Goal: Task Accomplishment & Management: Manage account settings

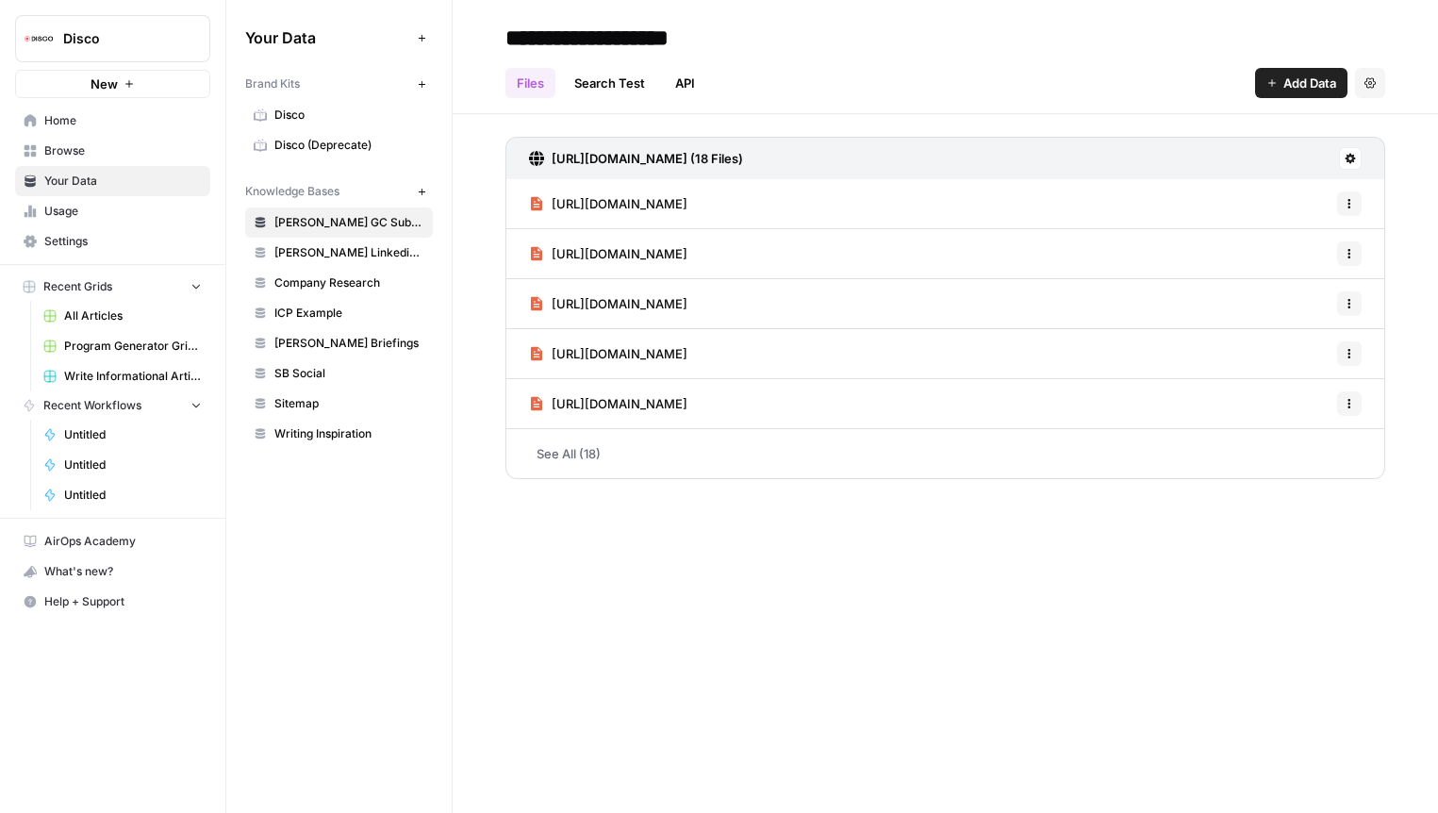
click at [116, 603] on span "Help + Support" at bounding box center [122, 601] width 157 height 17
click at [339, 631] on button "Chat & Support" at bounding box center [305, 640] width 164 height 30
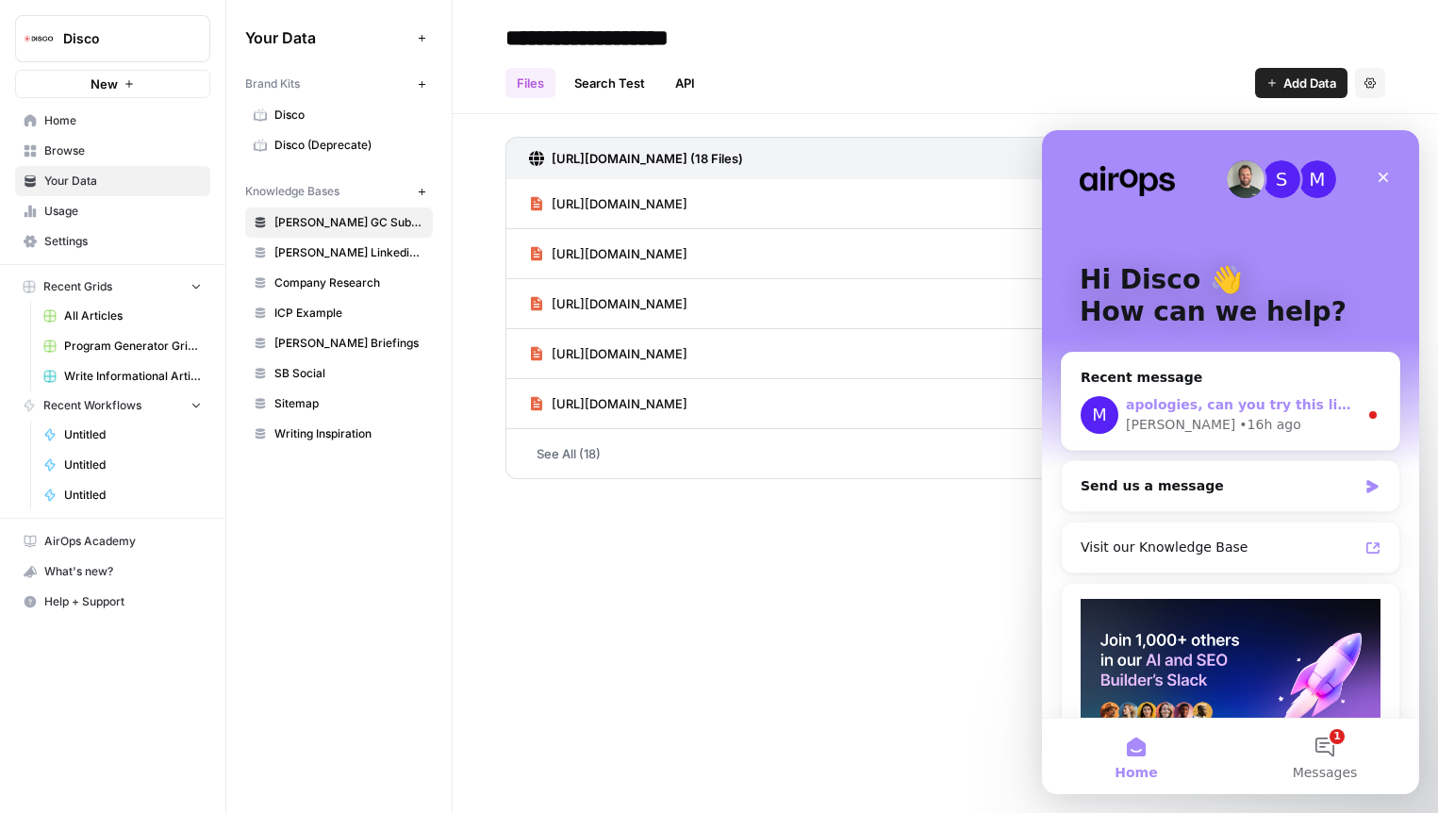
click at [1219, 401] on span "apologies, can you try this link instead? [URL][DOMAIN_NAME]" at bounding box center [1359, 404] width 467 height 15
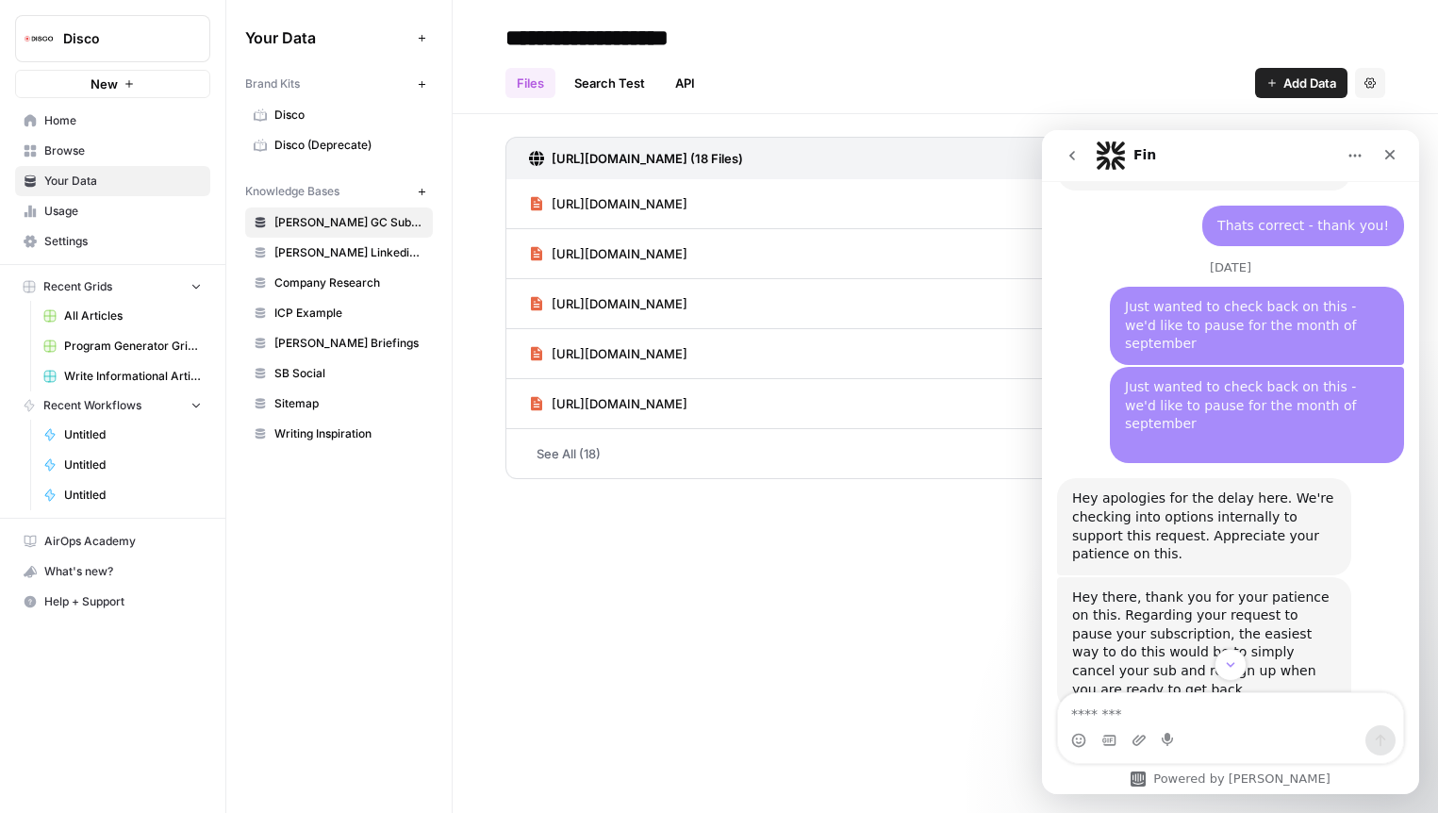
scroll to position [2468, 0]
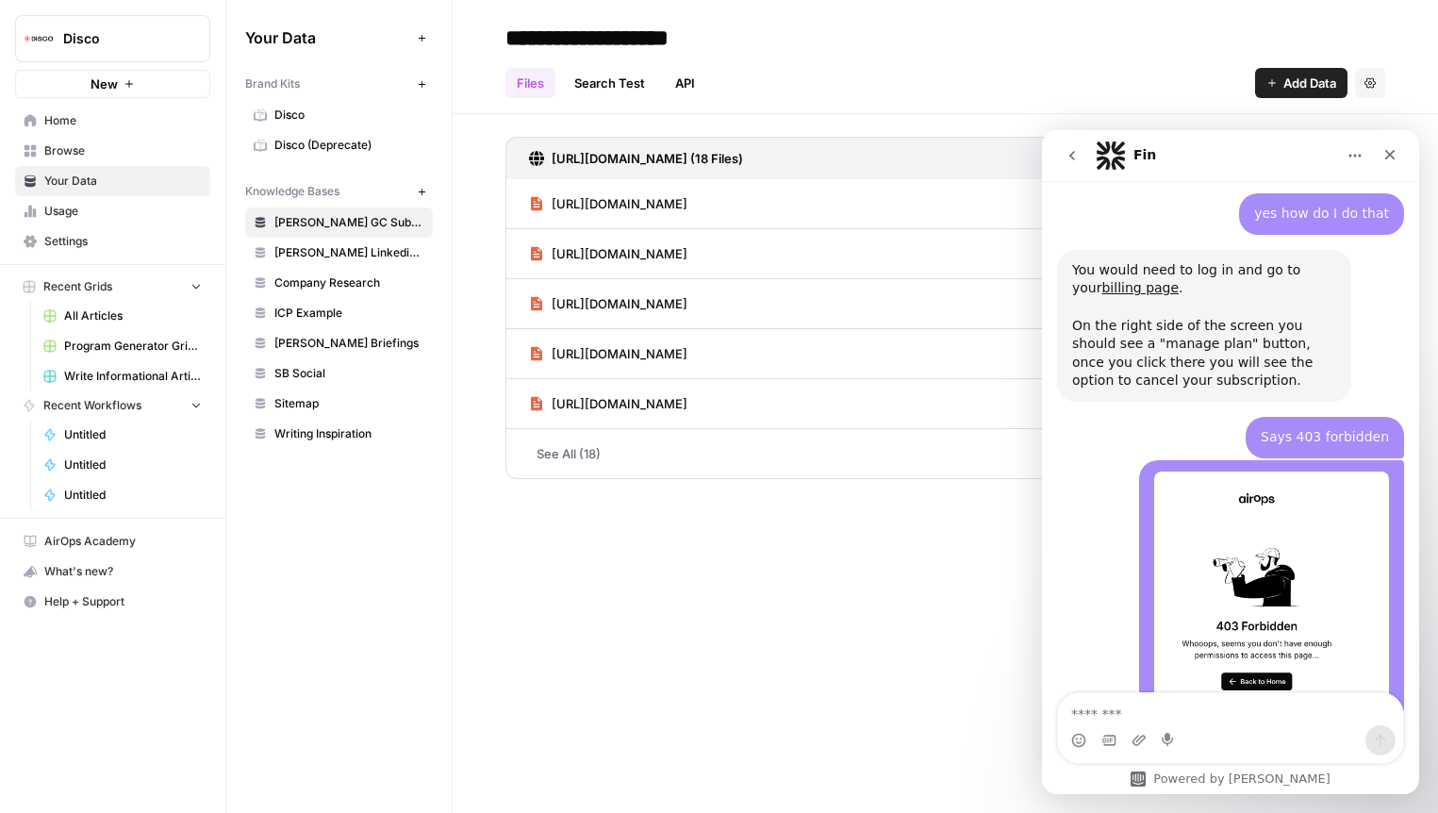
click at [1186, 781] on link "[URL][DOMAIN_NAME]" at bounding box center [1145, 788] width 147 height 15
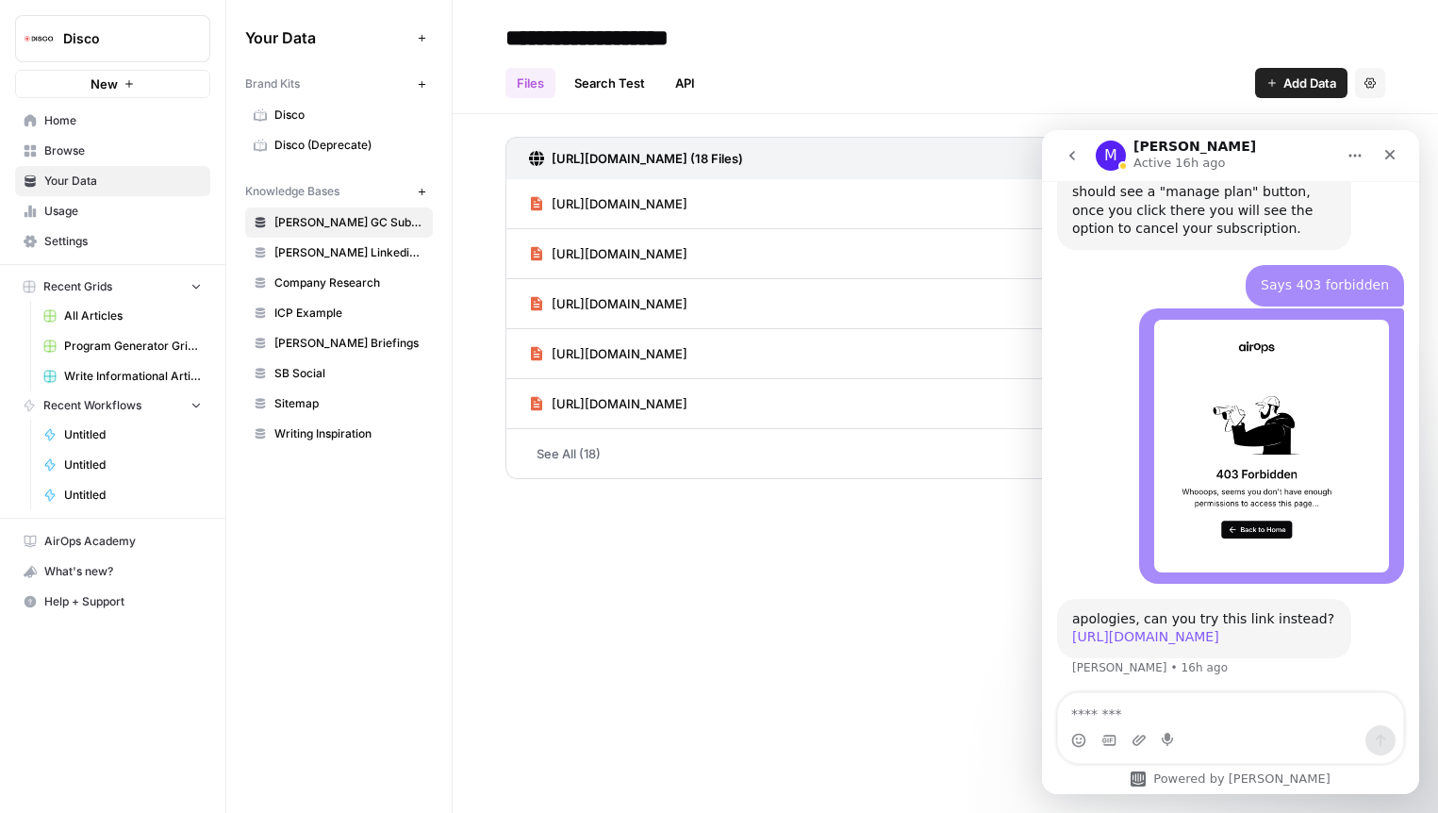
scroll to position [2653, 0]
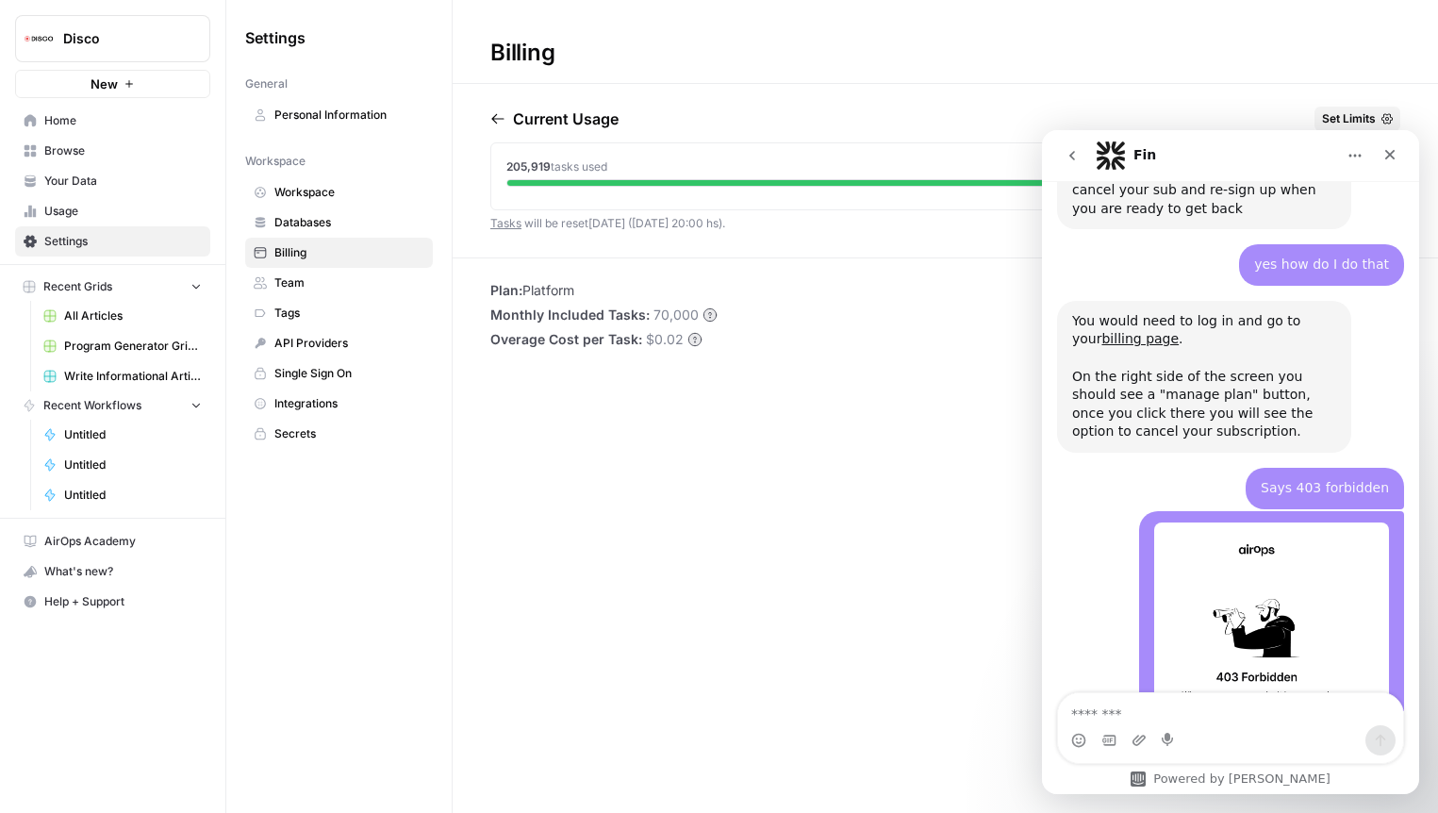
scroll to position [2468, 0]
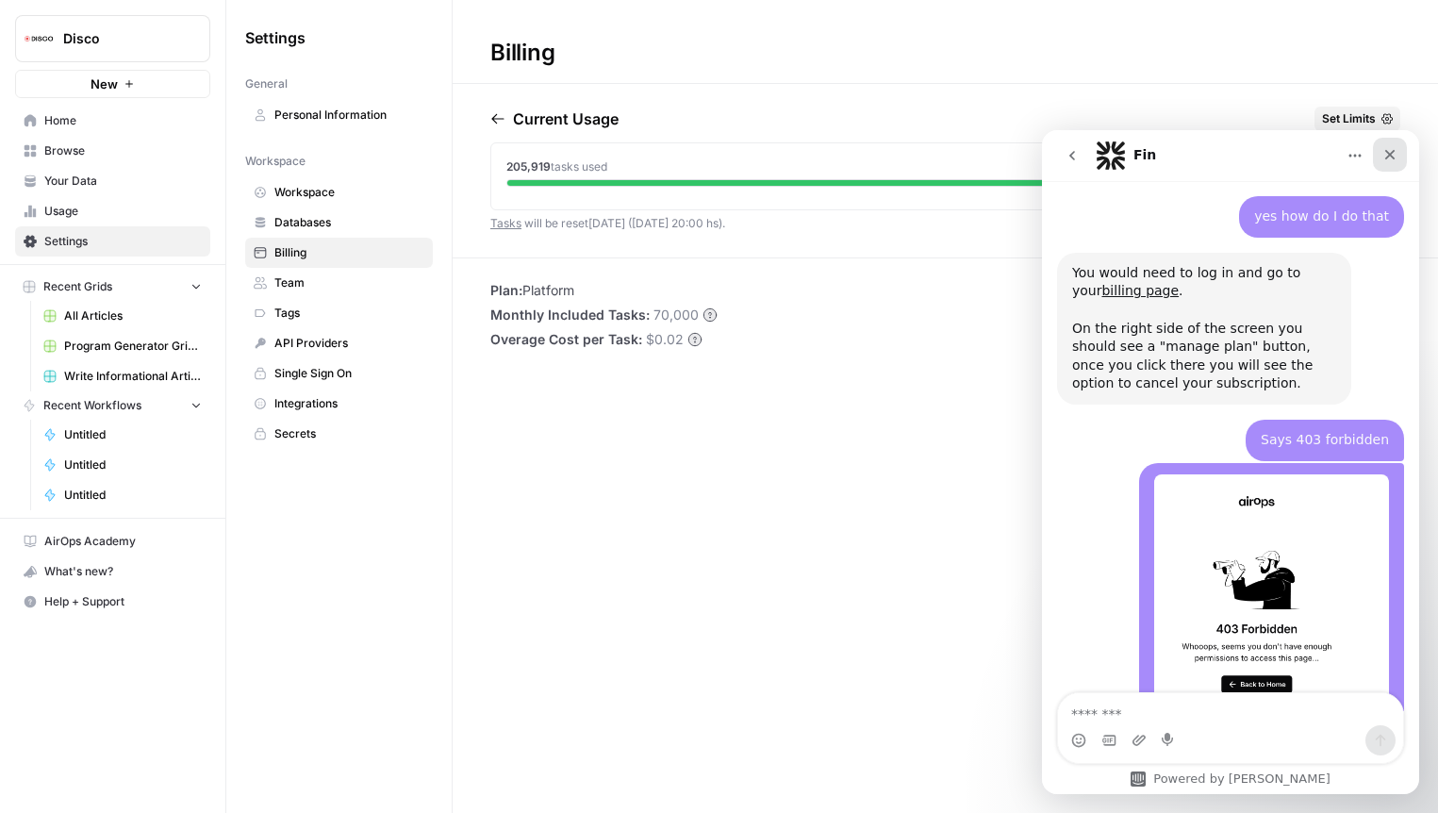
click at [1385, 153] on icon "Close" at bounding box center [1389, 154] width 15 height 15
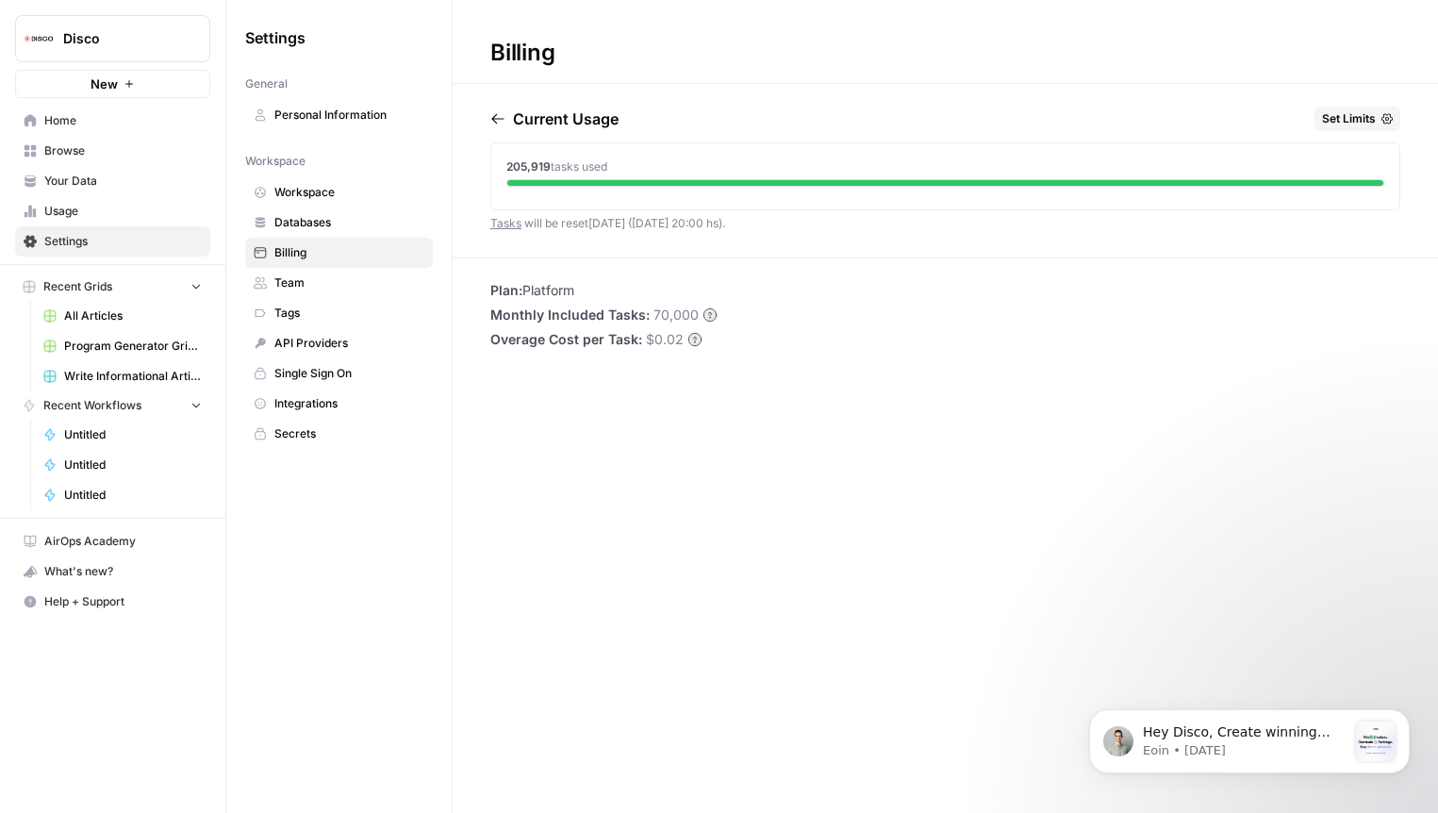
click at [499, 115] on icon "button" at bounding box center [497, 118] width 15 height 15
click at [502, 122] on icon "button" at bounding box center [497, 118] width 15 height 15
click at [487, 118] on div "May 2025 Set Limits 225 tasks used" at bounding box center [945, 182] width 985 height 151
click at [304, 244] on span "Billing" at bounding box center [349, 252] width 150 height 17
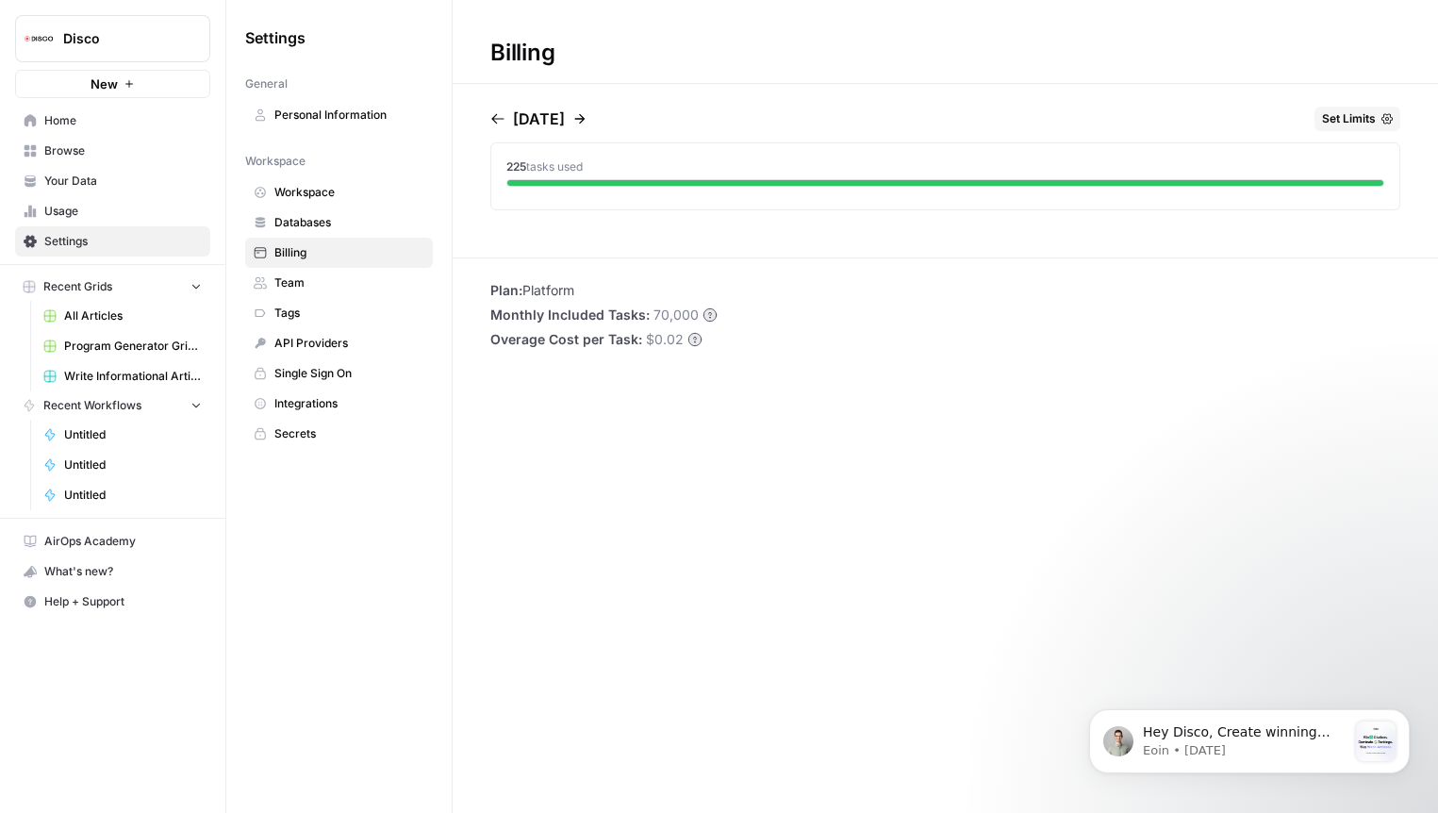
click at [96, 594] on span "Help + Support" at bounding box center [122, 601] width 157 height 17
click at [291, 643] on span "Chat & Support" at bounding box center [315, 640] width 126 height 17
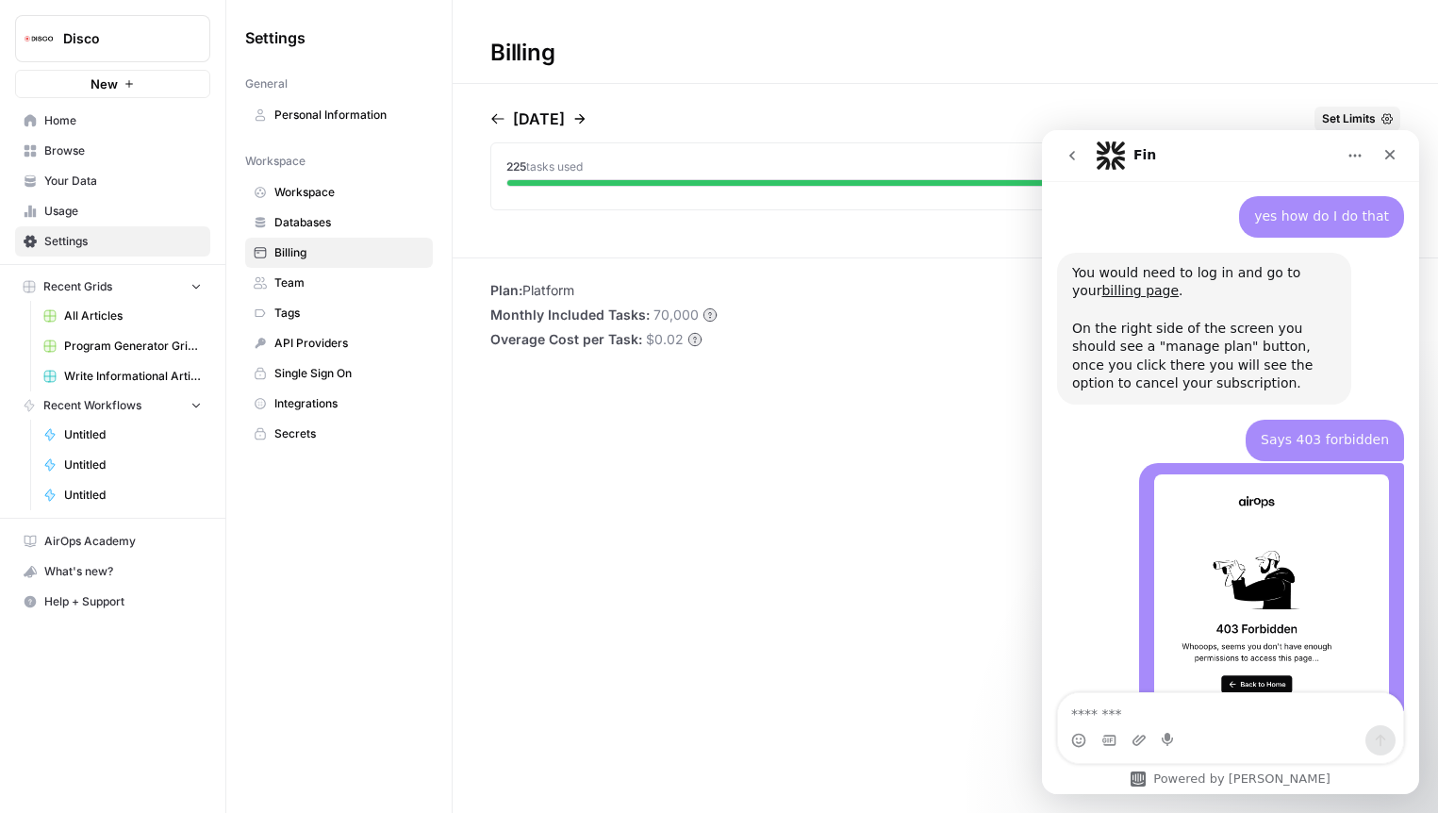
click at [1186, 697] on textarea "Message…" at bounding box center [1230, 709] width 345 height 32
type textarea "**********"
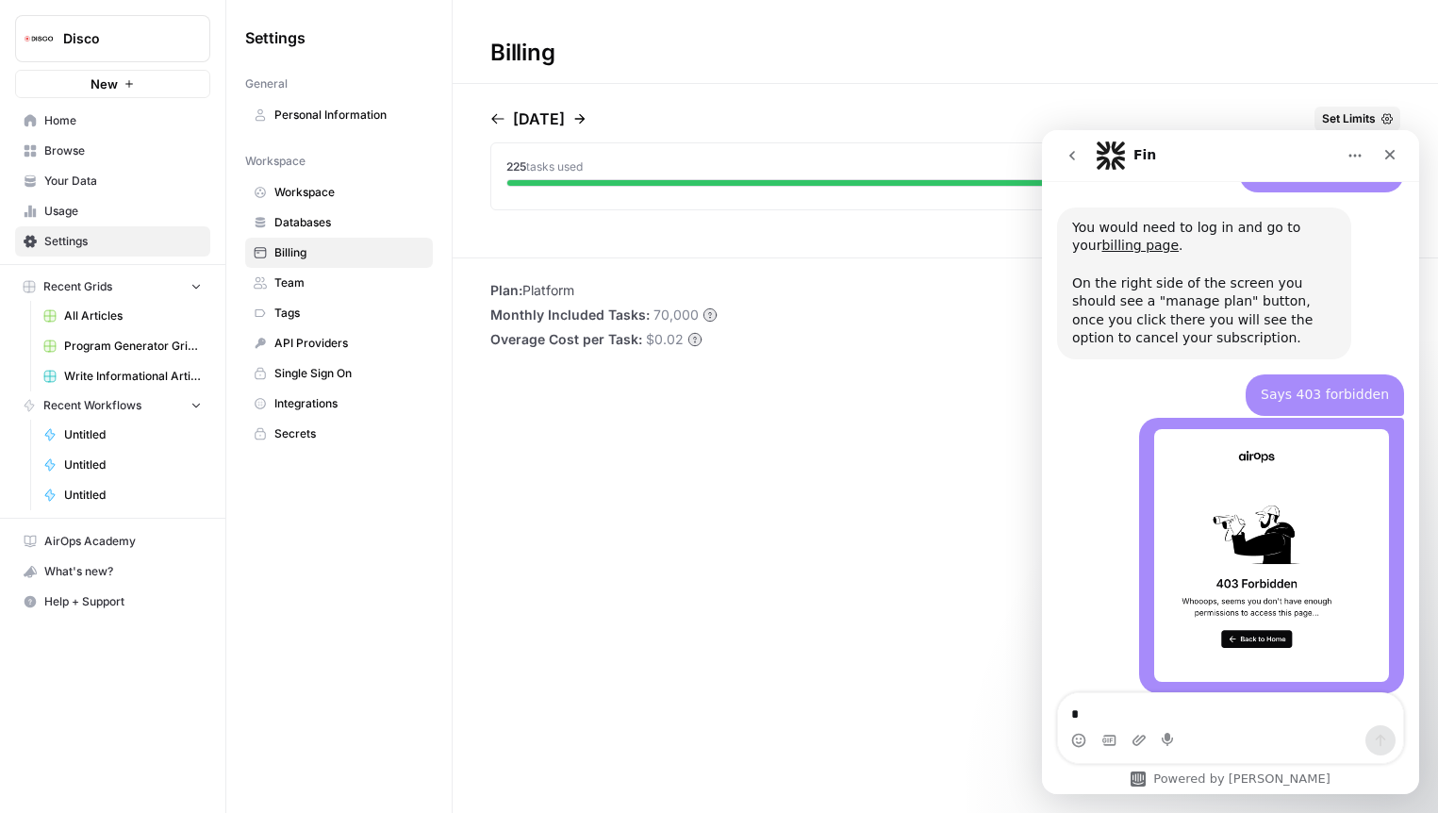
scroll to position [2549, 0]
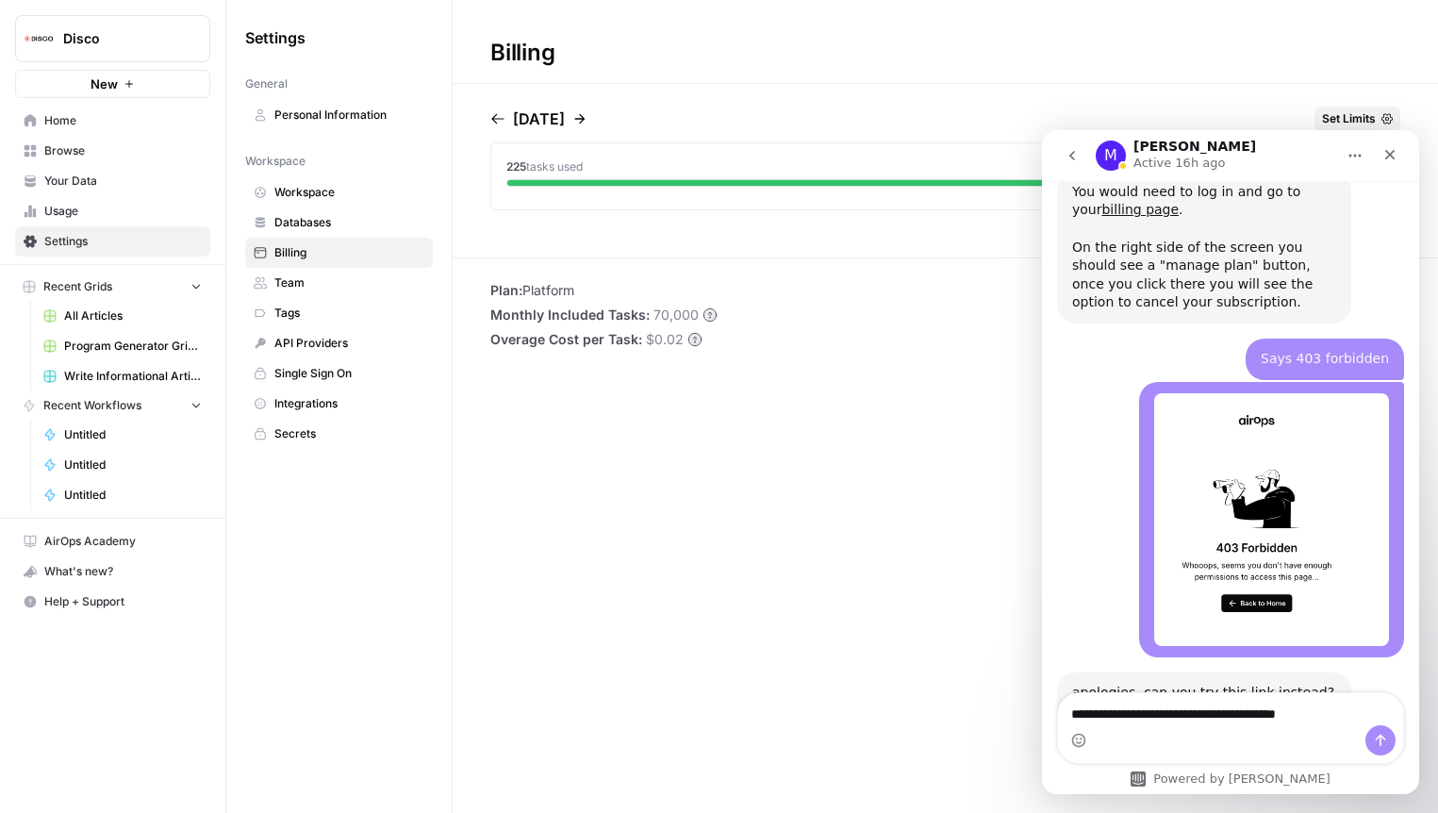
type textarea "**********"
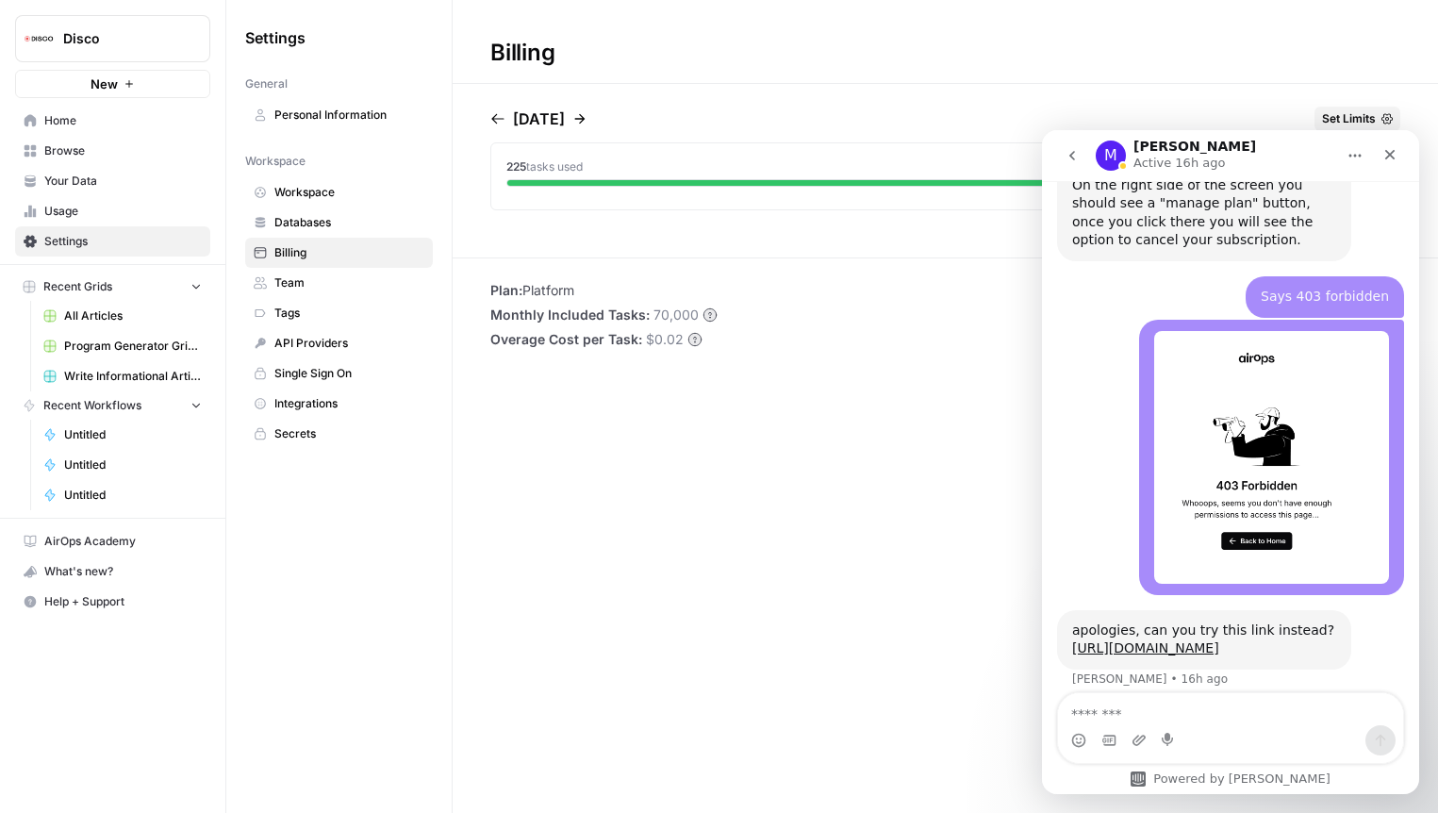
type textarea "*"
type textarea "**********"
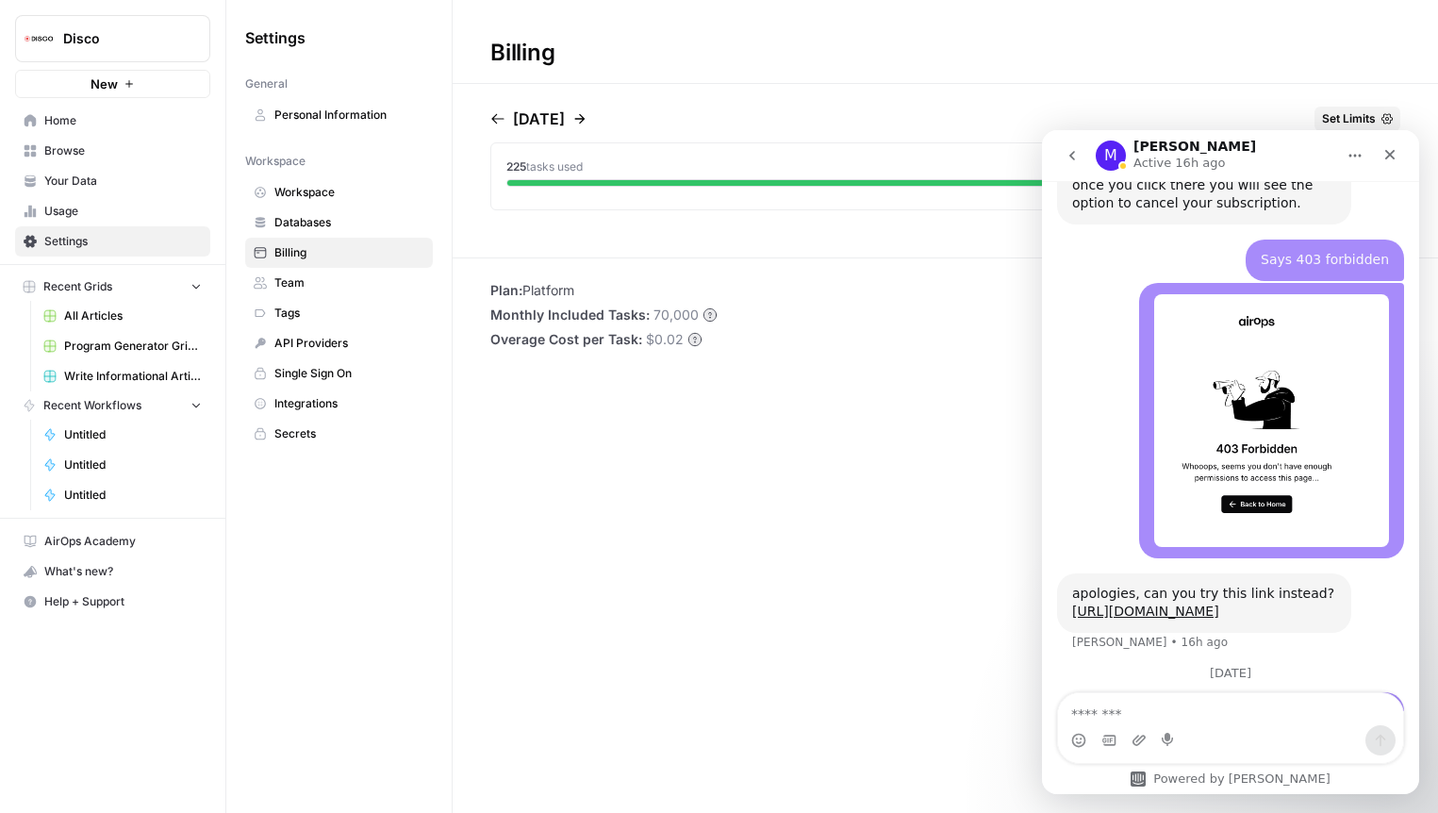
scroll to position [2653, 0]
